Goal: Information Seeking & Learning: Learn about a topic

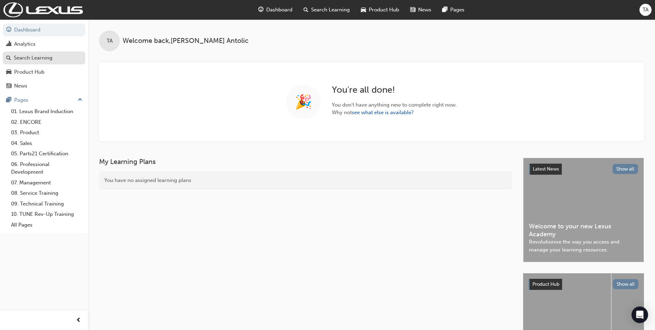
click at [25, 57] on div "Search Learning" at bounding box center [33, 58] width 39 height 8
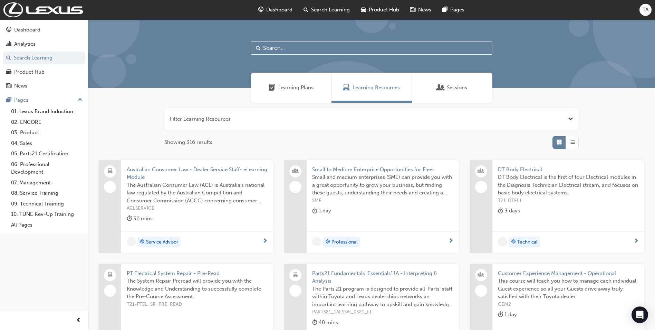
click at [270, 46] on input "text" at bounding box center [372, 47] width 242 height 13
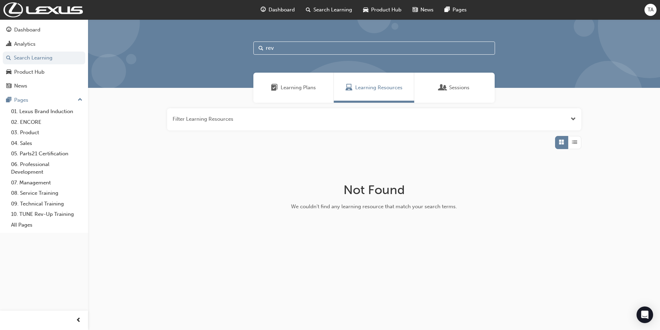
click at [270, 51] on input "rev" at bounding box center [375, 47] width 242 height 13
click at [285, 48] on input "rev" at bounding box center [375, 47] width 242 height 13
type input "revolution"
